Goal: Task Accomplishment & Management: Use online tool/utility

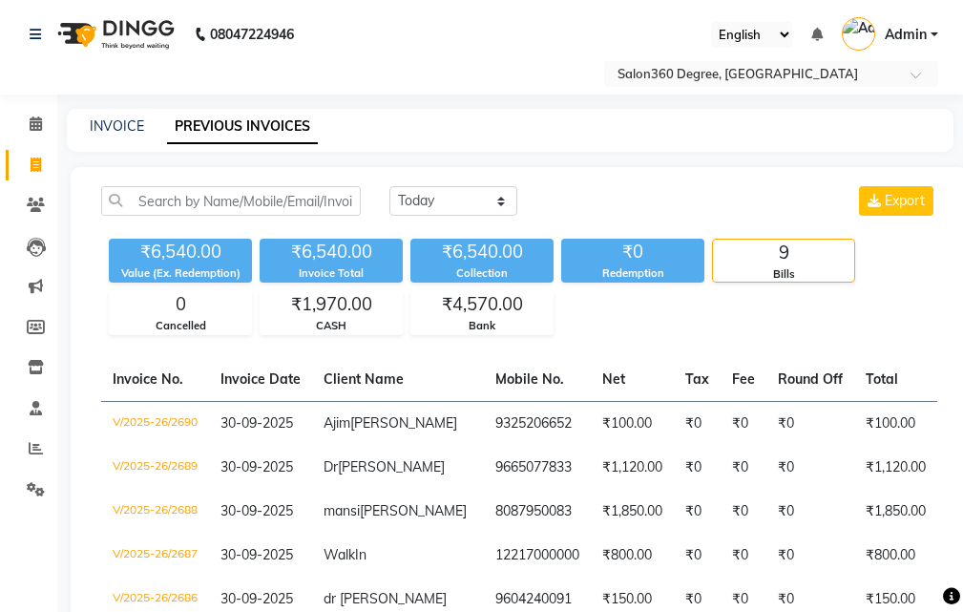
select select "[DATE]"
drag, startPoint x: 124, startPoint y: 145, endPoint x: 128, endPoint y: 121, distance: 24.2
click at [127, 137] on div "INVOICE PREVIOUS INVOICES" at bounding box center [510, 130] width 887 height 43
click at [128, 128] on link "INVOICE" at bounding box center [117, 125] width 54 height 17
select select "service"
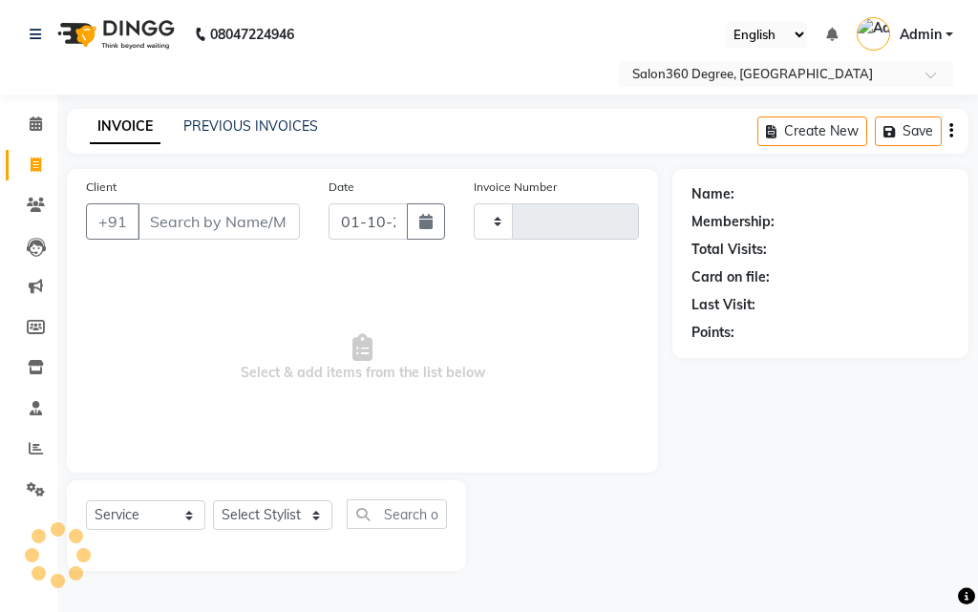
type input "2692"
select select "5215"
click at [300, 109] on div "INVOICE PREVIOUS INVOICES Create New Save" at bounding box center [517, 131] width 901 height 45
click at [297, 124] on link "PREVIOUS INVOICES" at bounding box center [250, 125] width 135 height 17
